Goal: Find specific page/section: Find specific page/section

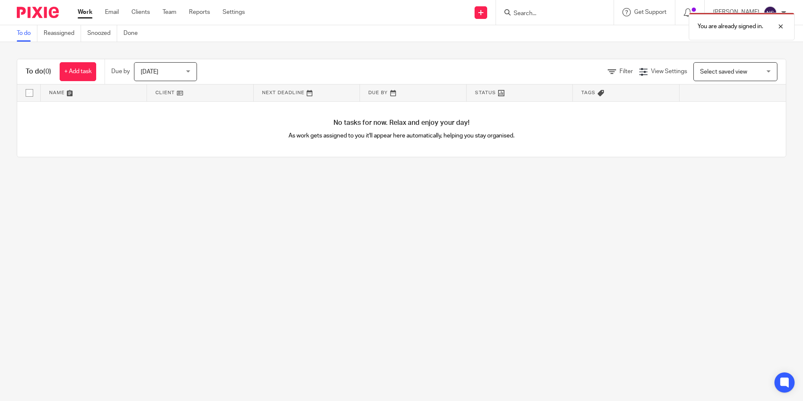
click at [561, 13] on div "You are already signed in." at bounding box center [597, 24] width 393 height 32
click at [778, 25] on div at bounding box center [774, 26] width 23 height 10
click at [562, 16] on div "You are already signed in." at bounding box center [597, 24] width 393 height 32
click at [555, 13] on input "Search" at bounding box center [551, 14] width 76 height 8
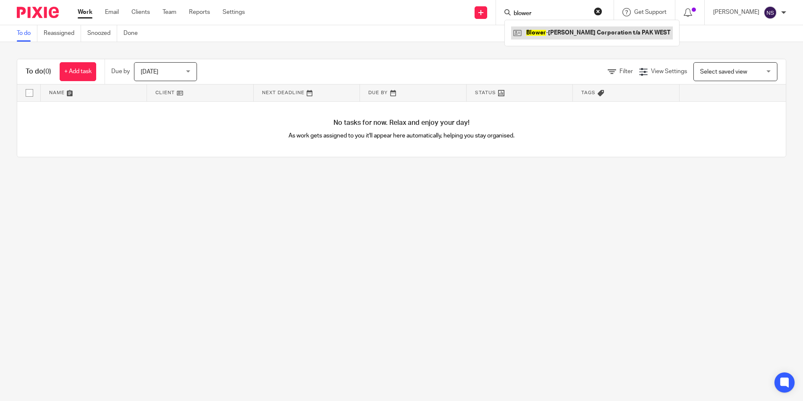
type input "blower"
click at [571, 31] on link at bounding box center [592, 32] width 162 height 13
click at [511, 26] on link at bounding box center [592, 32] width 162 height 13
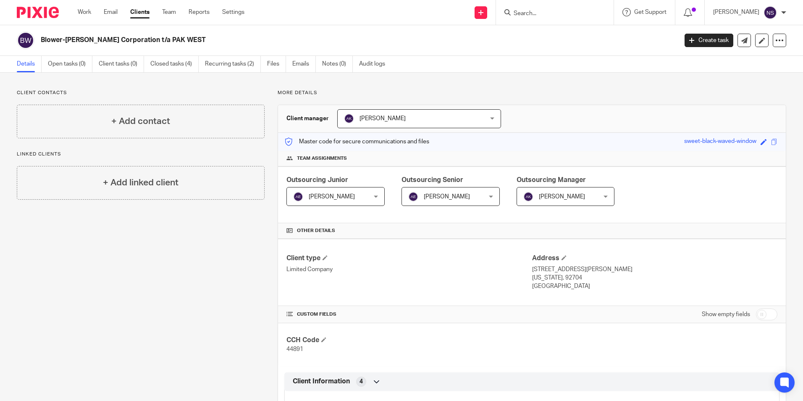
click at [552, 14] on input "Search" at bounding box center [551, 14] width 76 height 8
type input "enc"
click at [571, 36] on link at bounding box center [563, 32] width 104 height 13
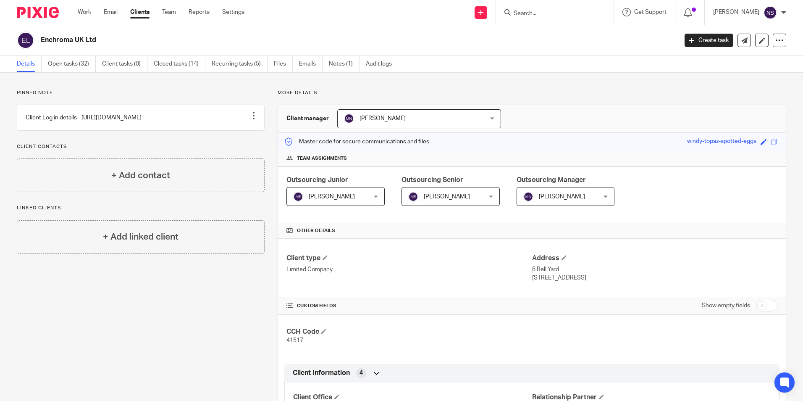
click at [557, 11] on input "Search" at bounding box center [551, 14] width 76 height 8
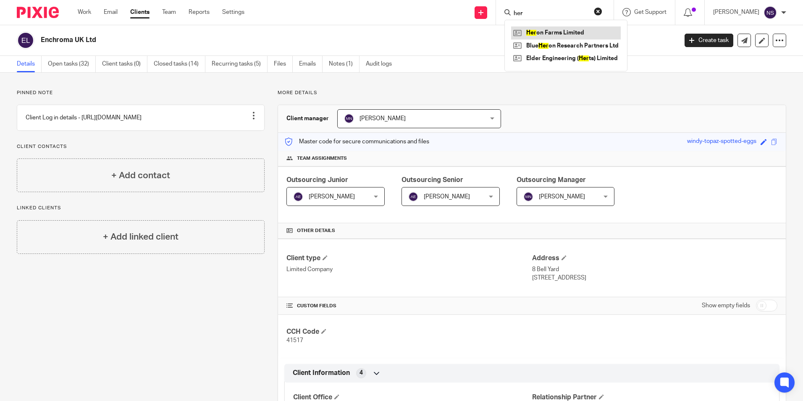
type input "her"
click at [555, 30] on link at bounding box center [566, 32] width 110 height 13
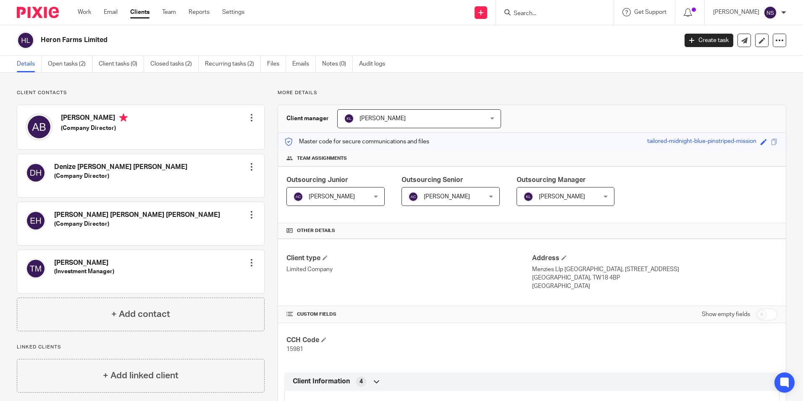
click at [561, 15] on input "Search" at bounding box center [551, 14] width 76 height 8
type input "kudo"
click at [568, 33] on link at bounding box center [563, 32] width 104 height 13
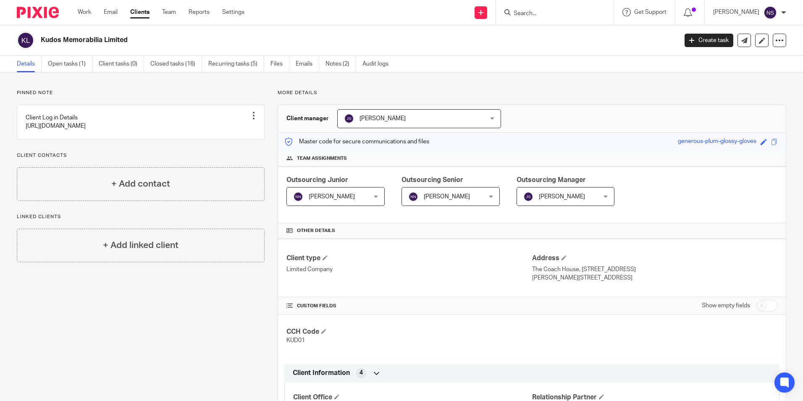
drag, startPoint x: 133, startPoint y: 41, endPoint x: 43, endPoint y: 42, distance: 90.3
click at [43, 42] on h2 "Kudos Memorabilia Limited" at bounding box center [293, 40] width 505 height 9
copy h2 "Kudos Memorabilia Limited"
